Goal: Check status: Check status

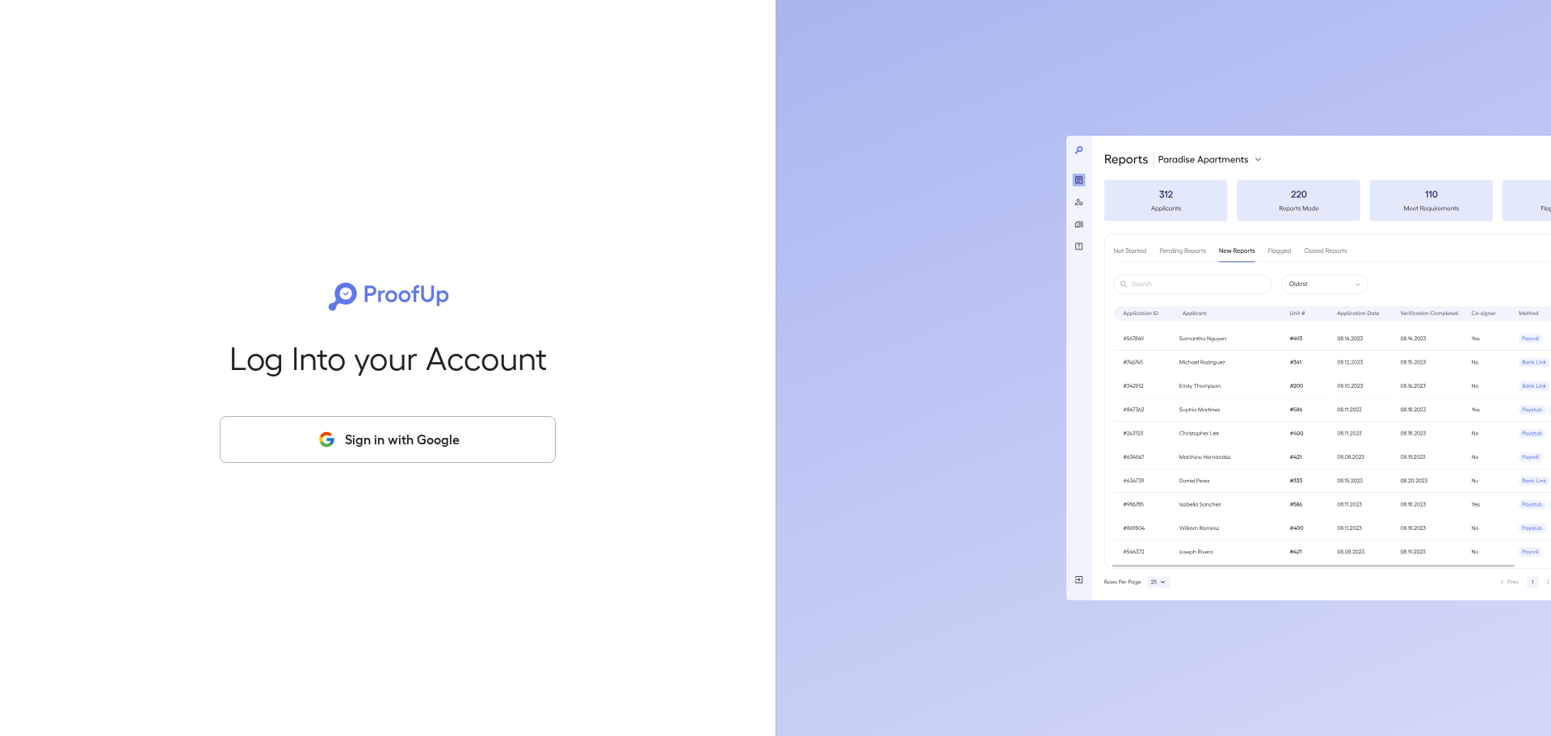
click at [393, 433] on button "Sign in with Google" at bounding box center [388, 439] width 336 height 47
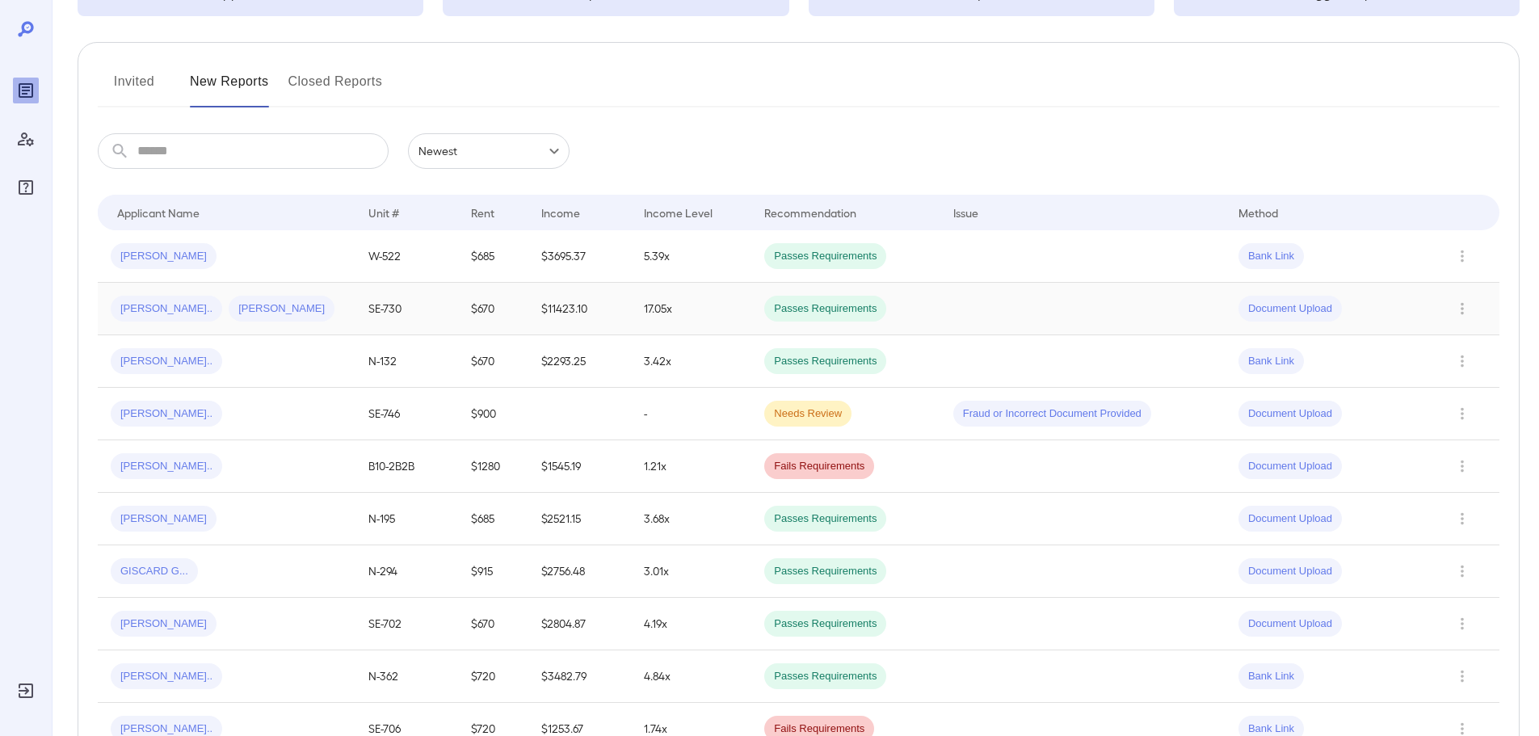
scroll to position [162, 0]
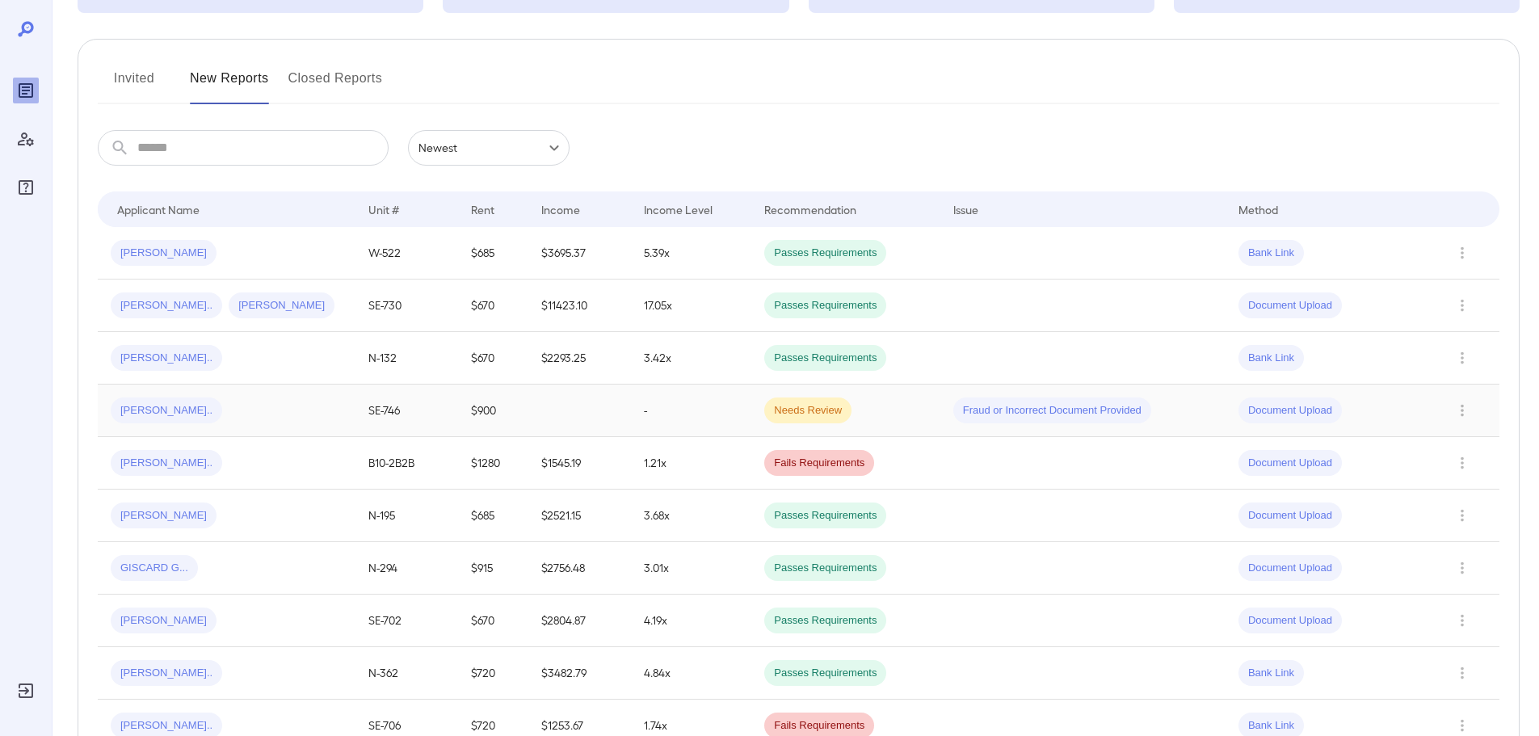
click at [236, 419] on div "[PERSON_NAME].." at bounding box center [227, 410] width 232 height 26
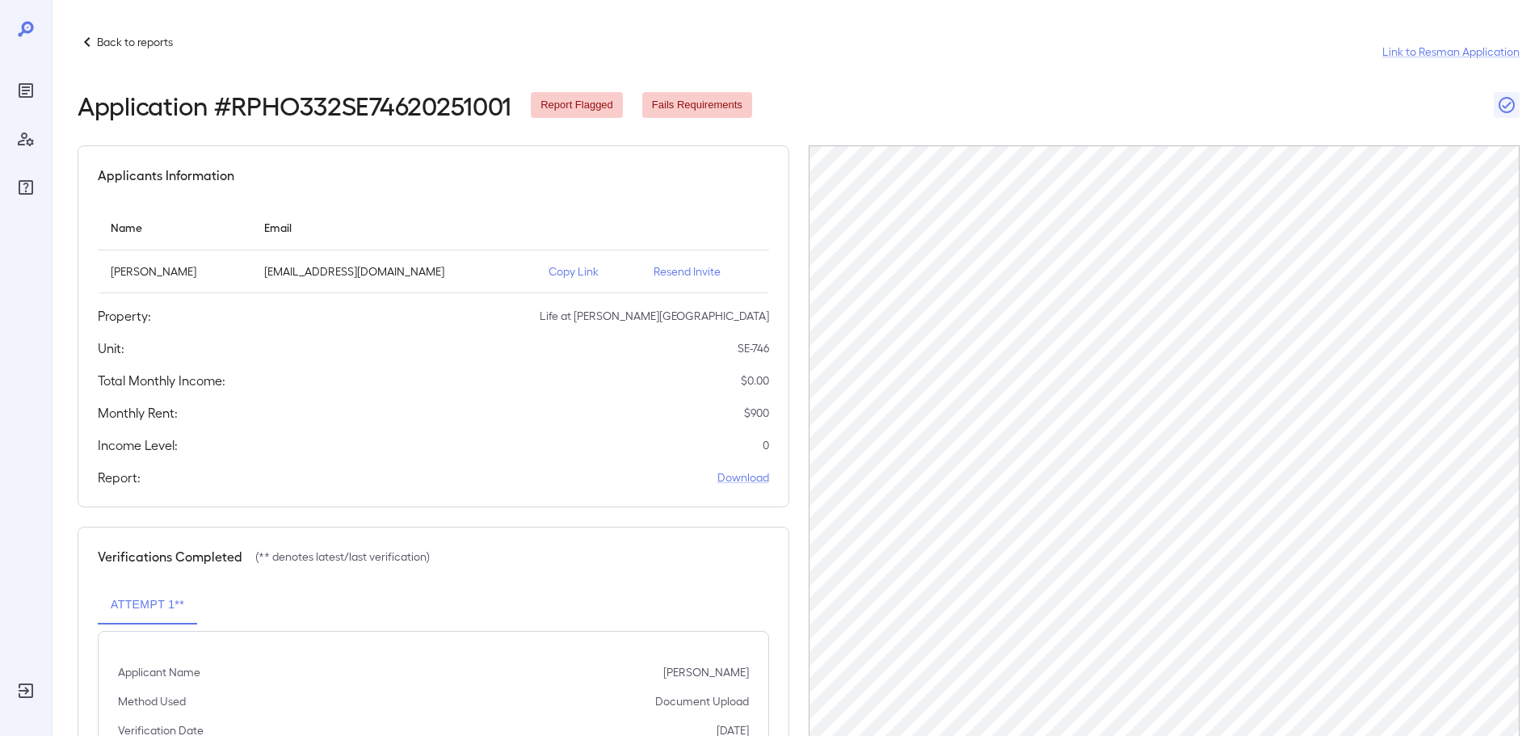
click at [864, 60] on div "Back to reports Link to Resman Application" at bounding box center [799, 51] width 1442 height 39
